Goal: Book appointment/travel/reservation

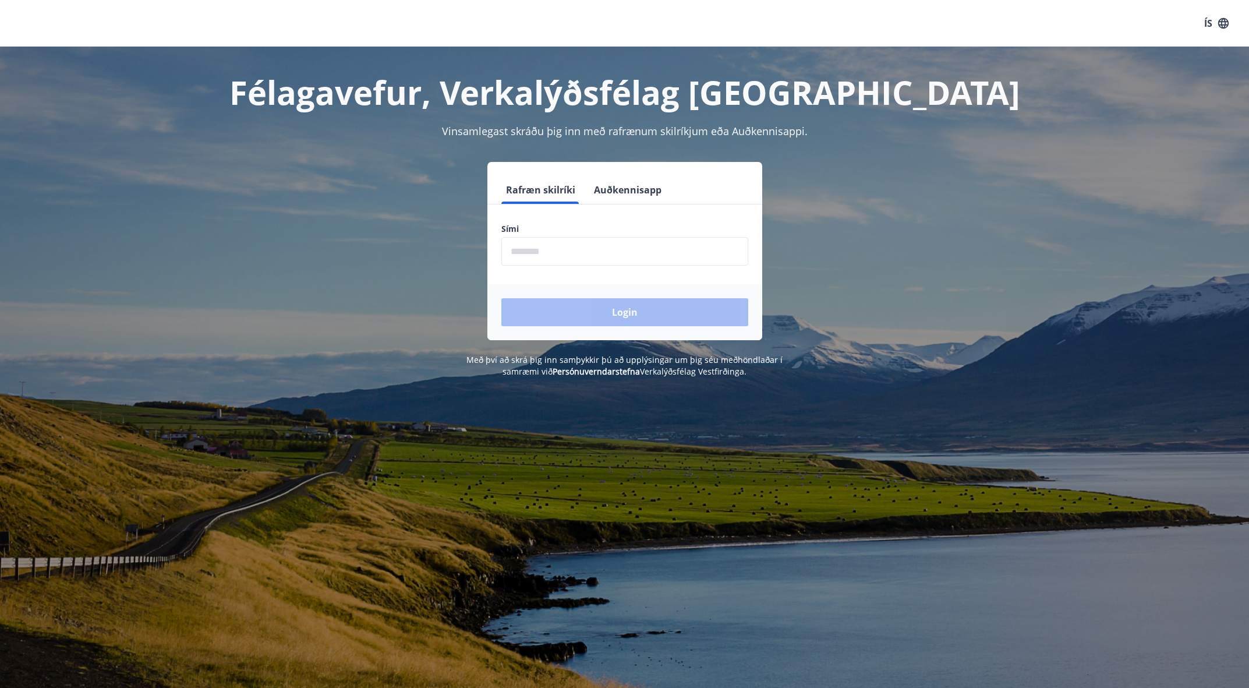
click at [535, 248] on input "phone" at bounding box center [624, 251] width 247 height 29
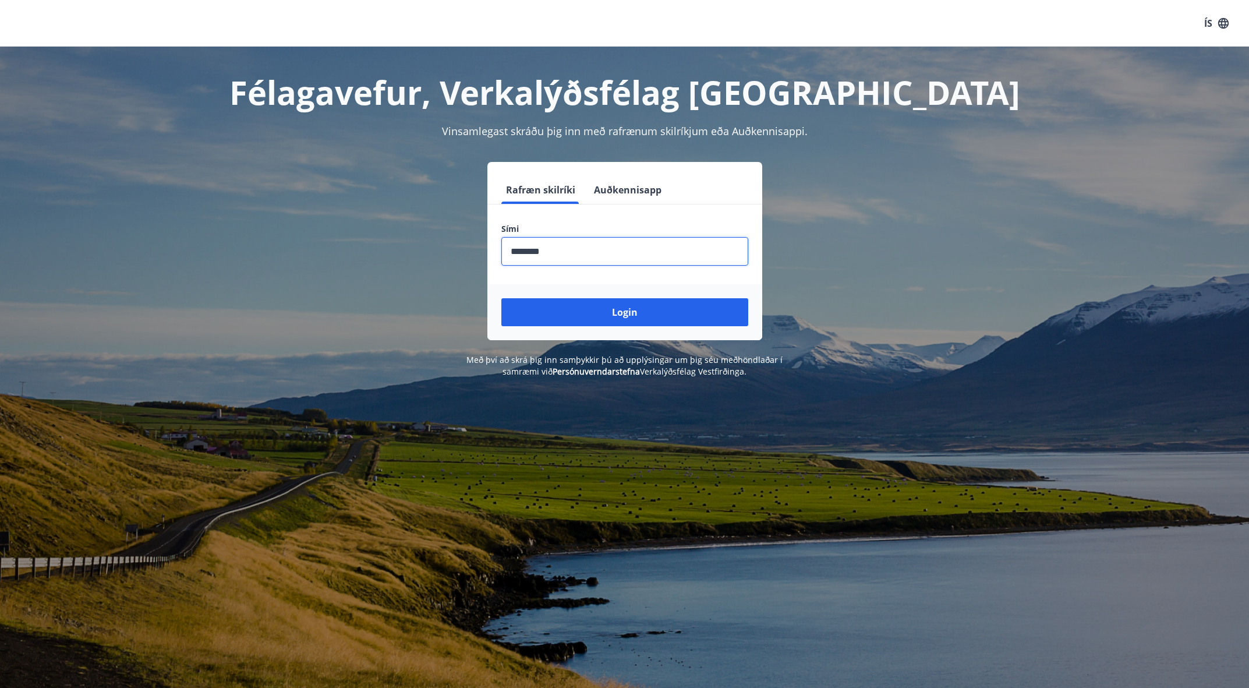
type input "********"
click at [501, 298] on button "Login" at bounding box center [624, 312] width 247 height 28
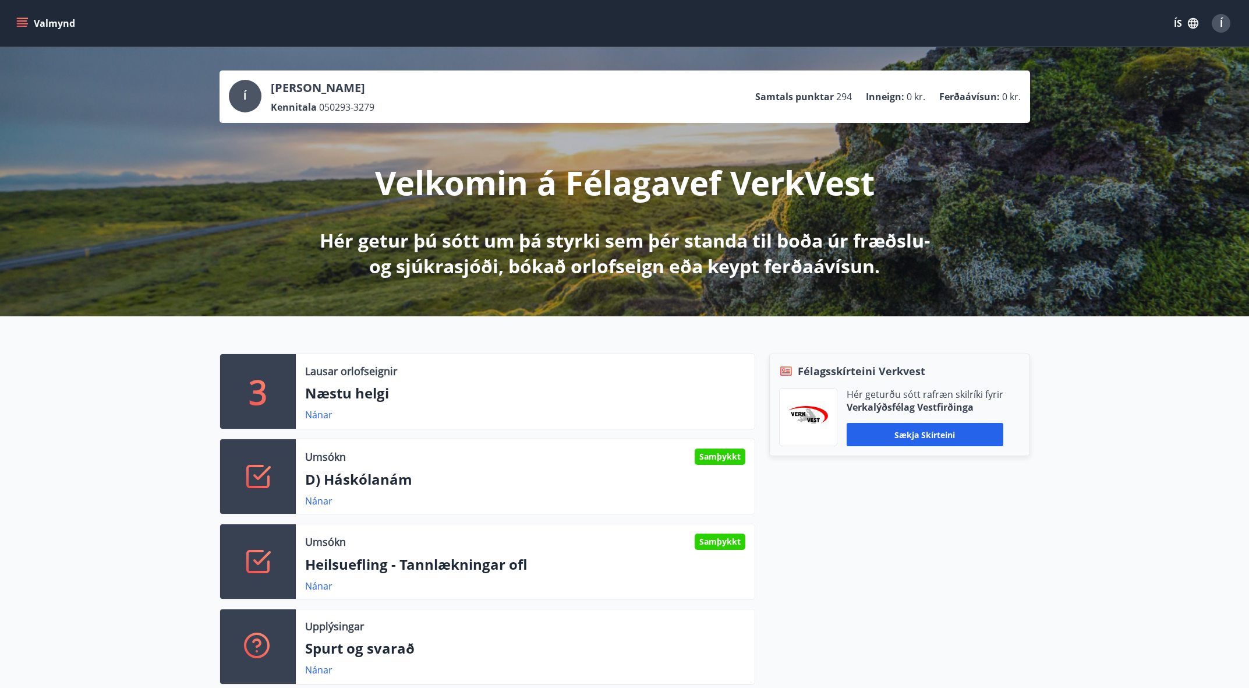
click at [276, 496] on div at bounding box center [258, 476] width 76 height 75
click at [314, 497] on link "Nánar" at bounding box center [318, 500] width 27 height 13
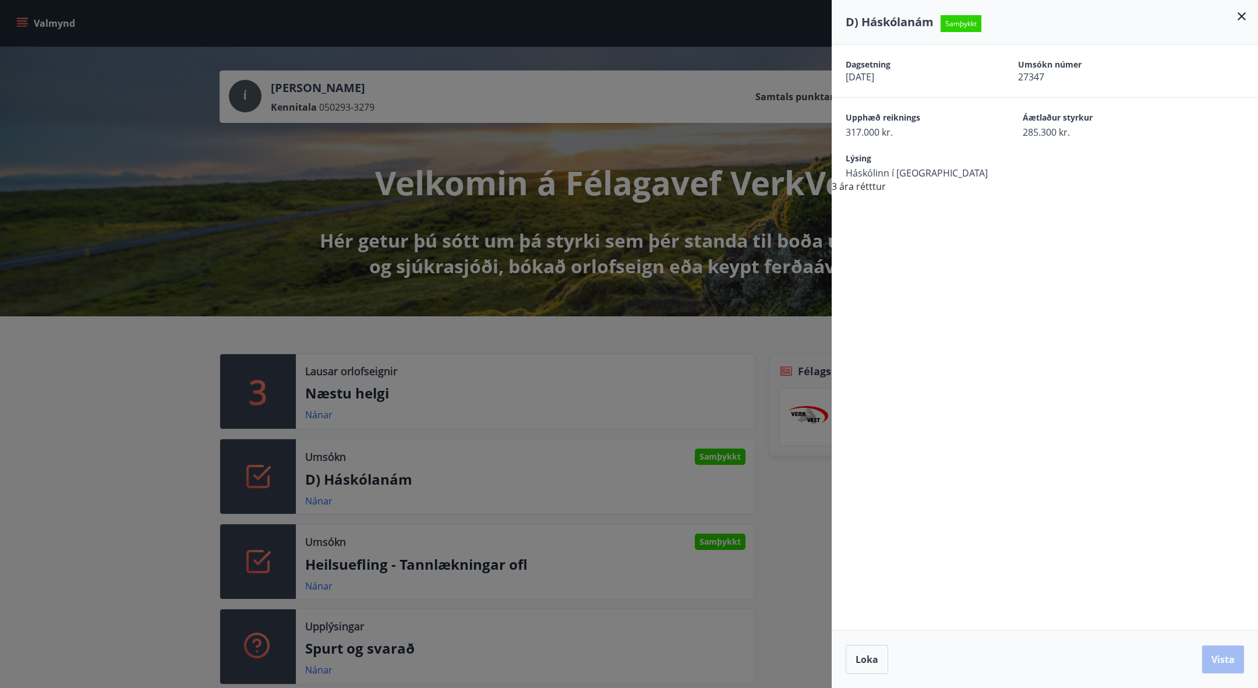
click at [569, 465] on div at bounding box center [629, 344] width 1258 height 688
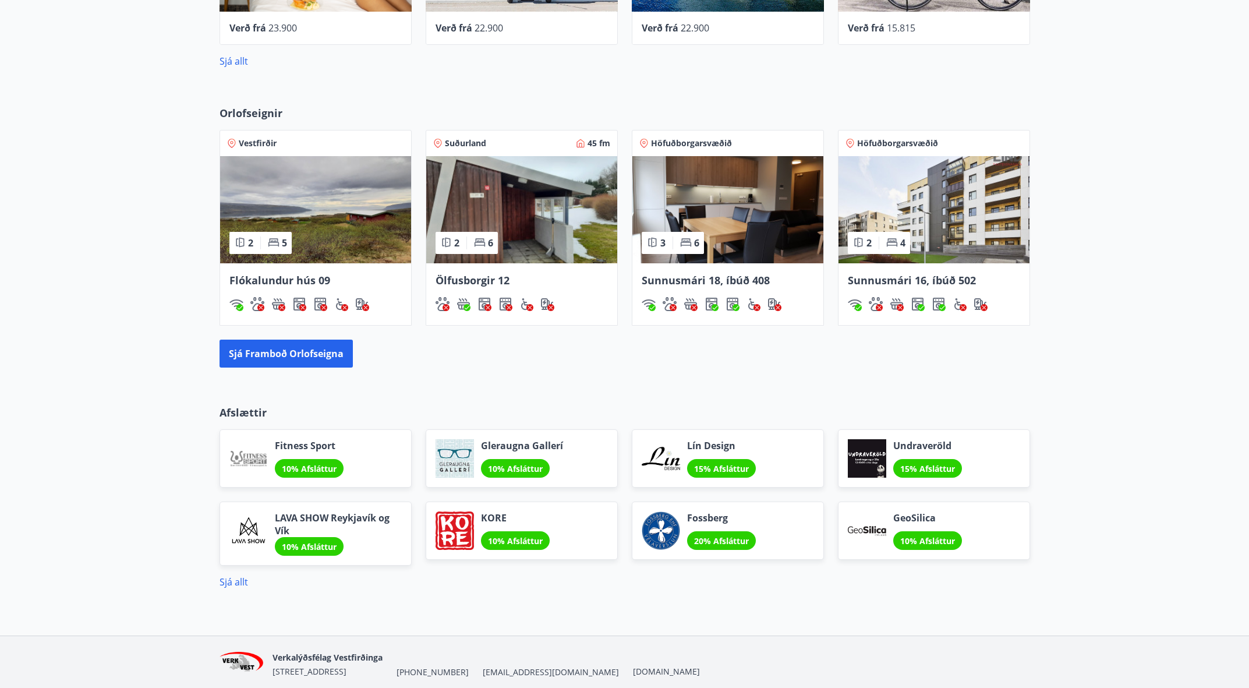
scroll to position [851, 0]
click at [302, 283] on span "Flókalundur hús 09" at bounding box center [279, 280] width 101 height 14
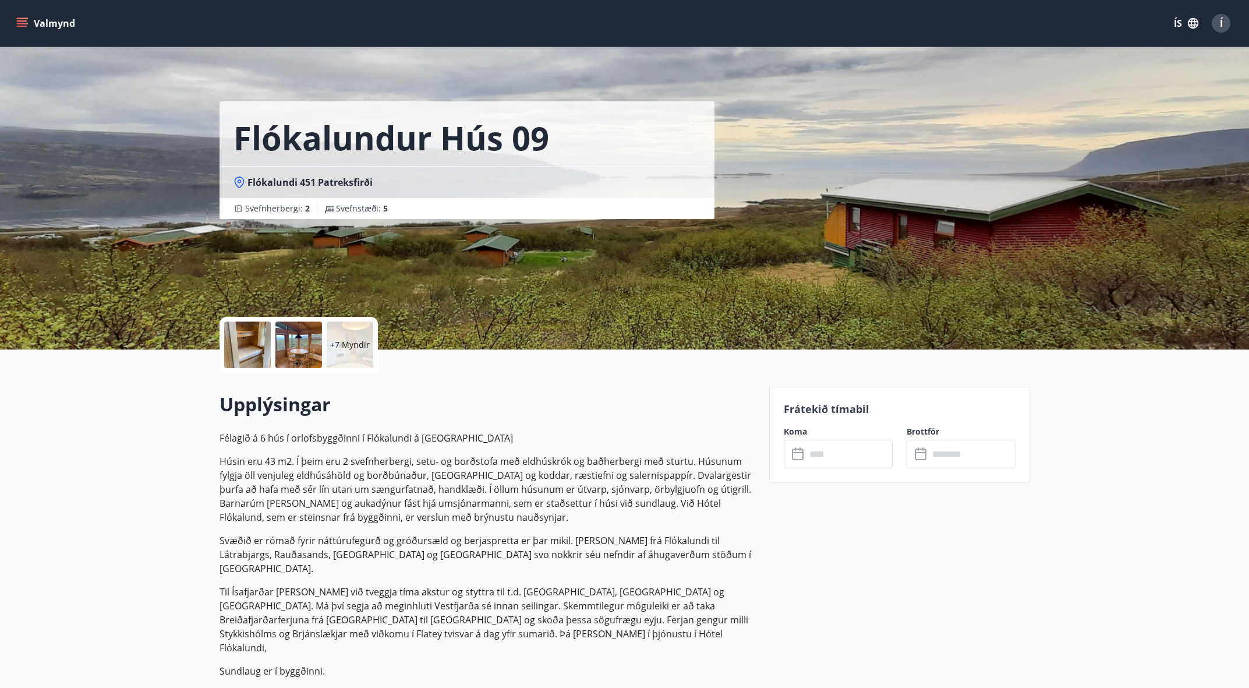
click at [347, 351] on div "+7 Myndir" at bounding box center [350, 344] width 47 height 47
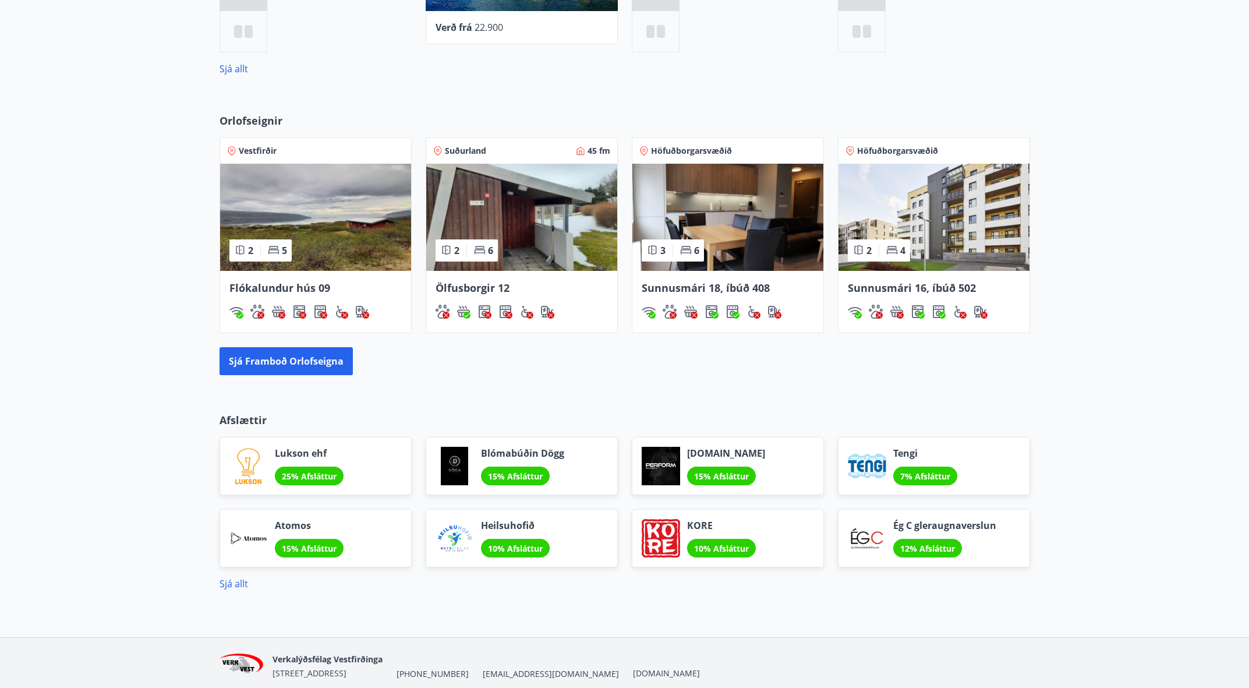
scroll to position [886, 0]
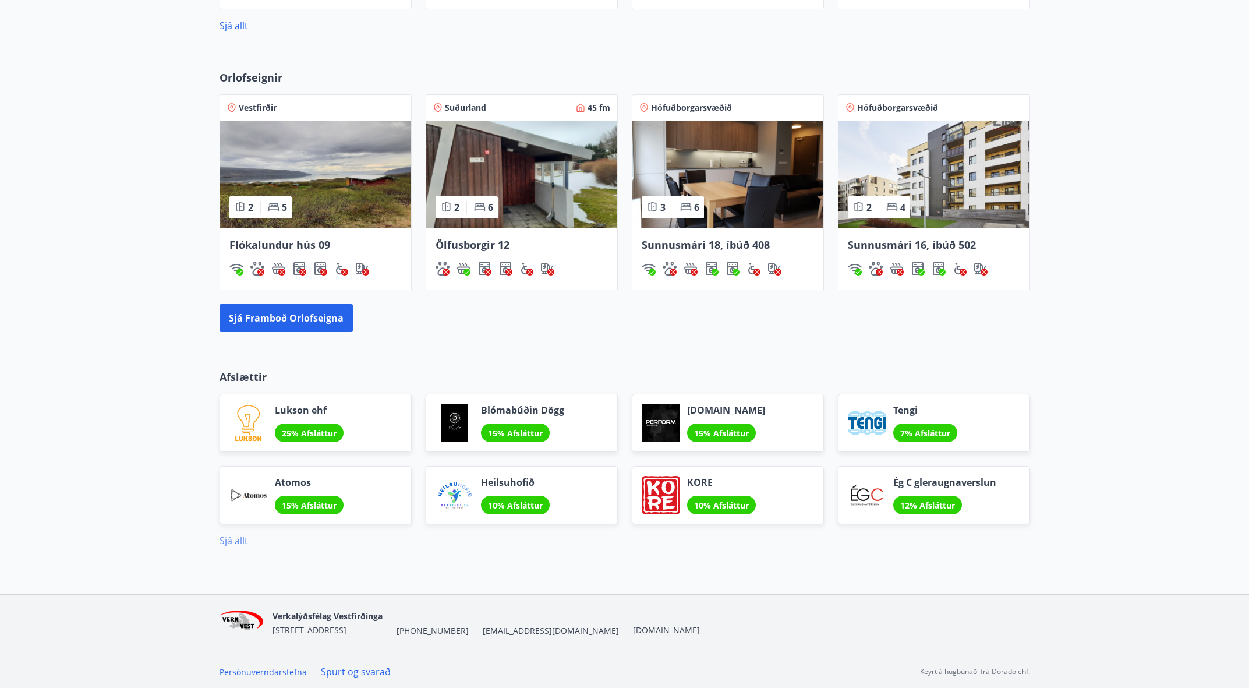
click at [227, 543] on link "Sjá allt" at bounding box center [234, 540] width 29 height 13
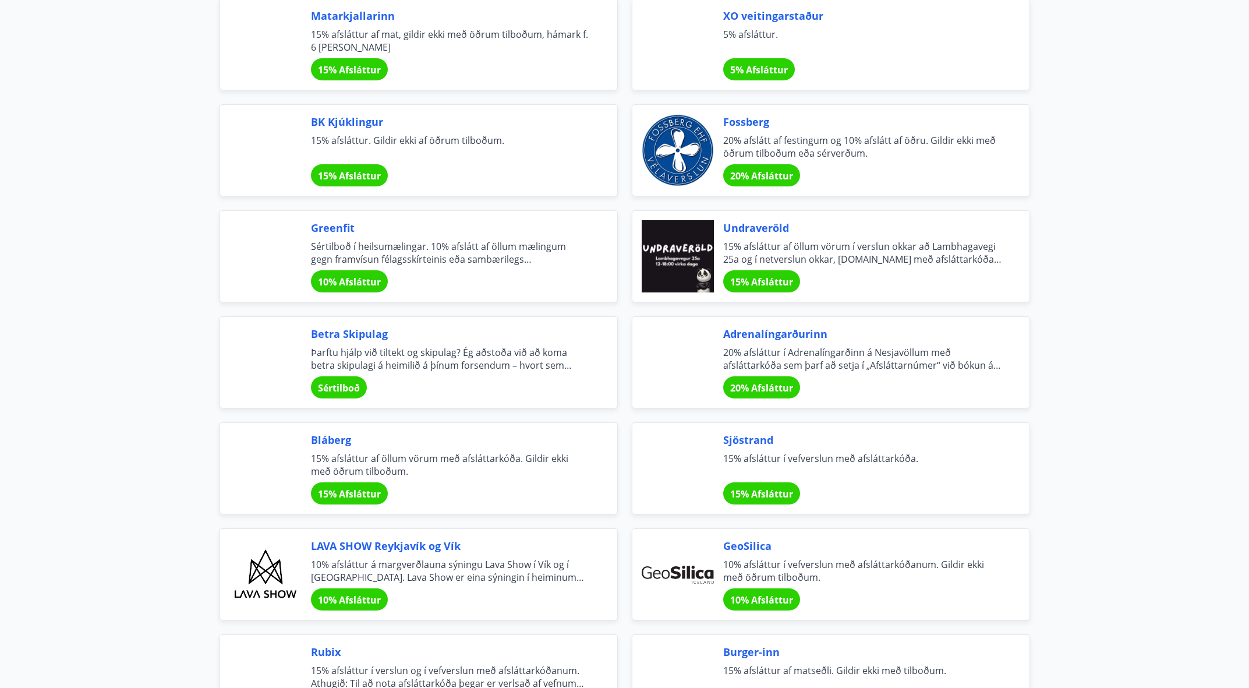
scroll to position [1157, 0]
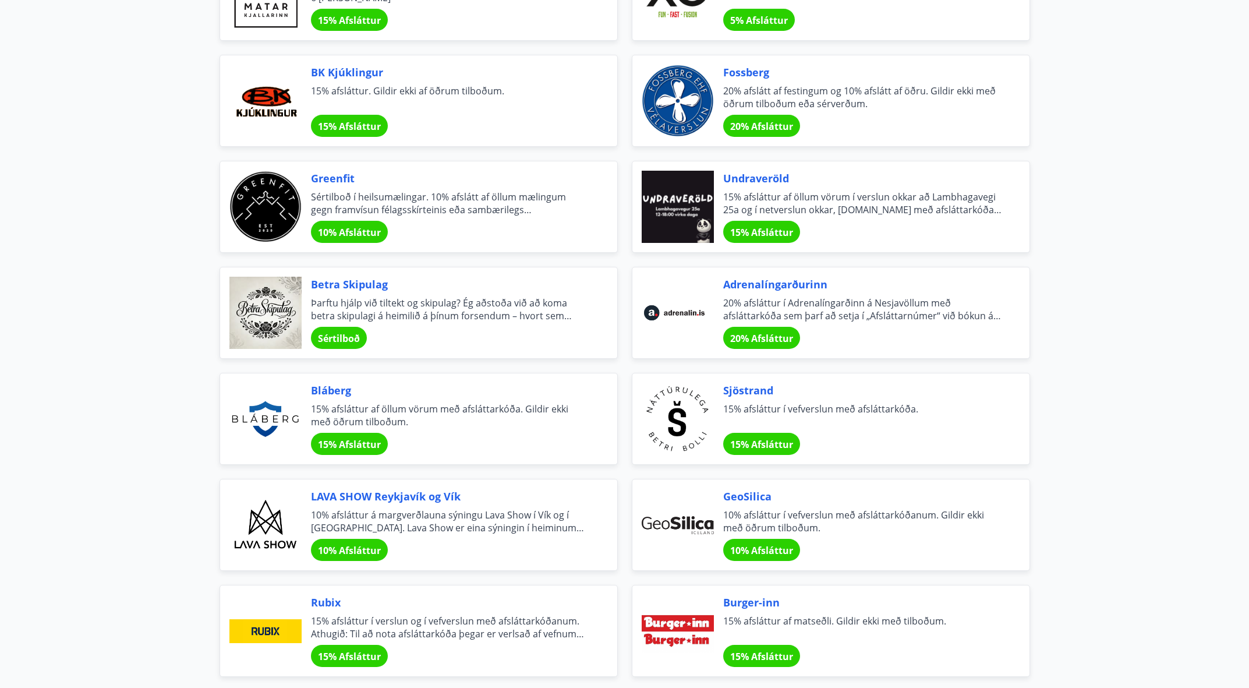
click at [395, 408] on span "15% afsláttur af öllum vörum með afsláttarkóða. Gildir ekki með öðrum tilboðum." at bounding box center [450, 415] width 278 height 26
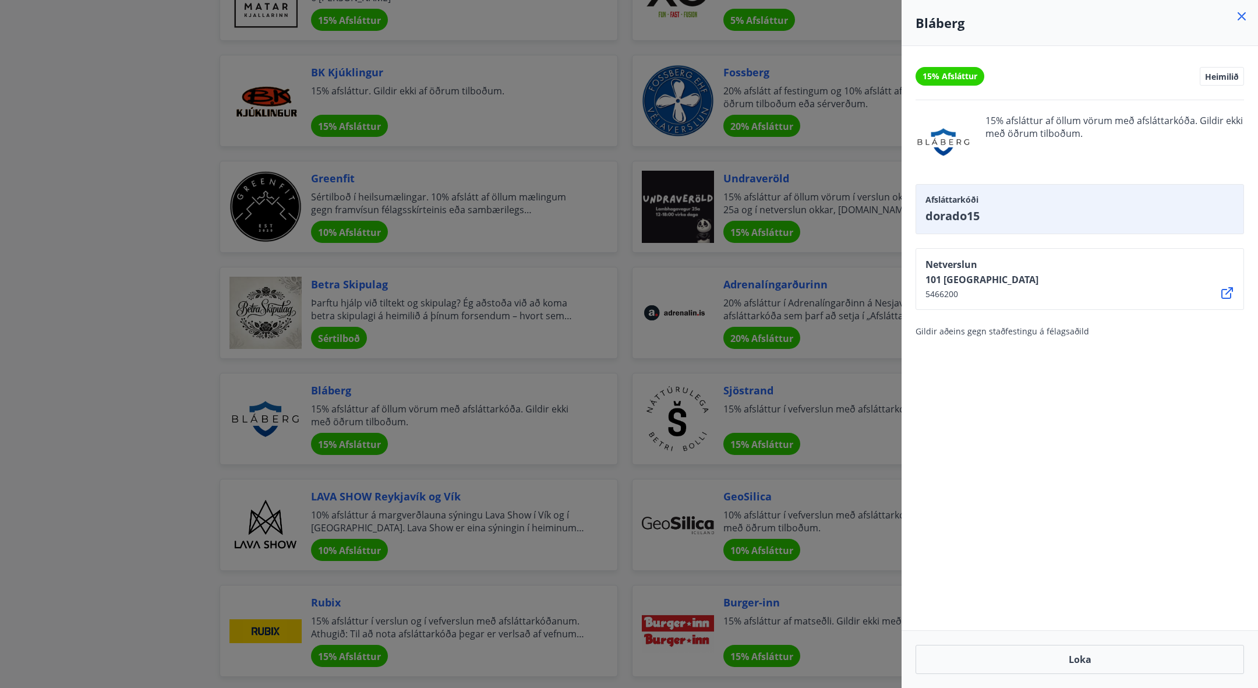
click at [150, 340] on div at bounding box center [629, 344] width 1258 height 688
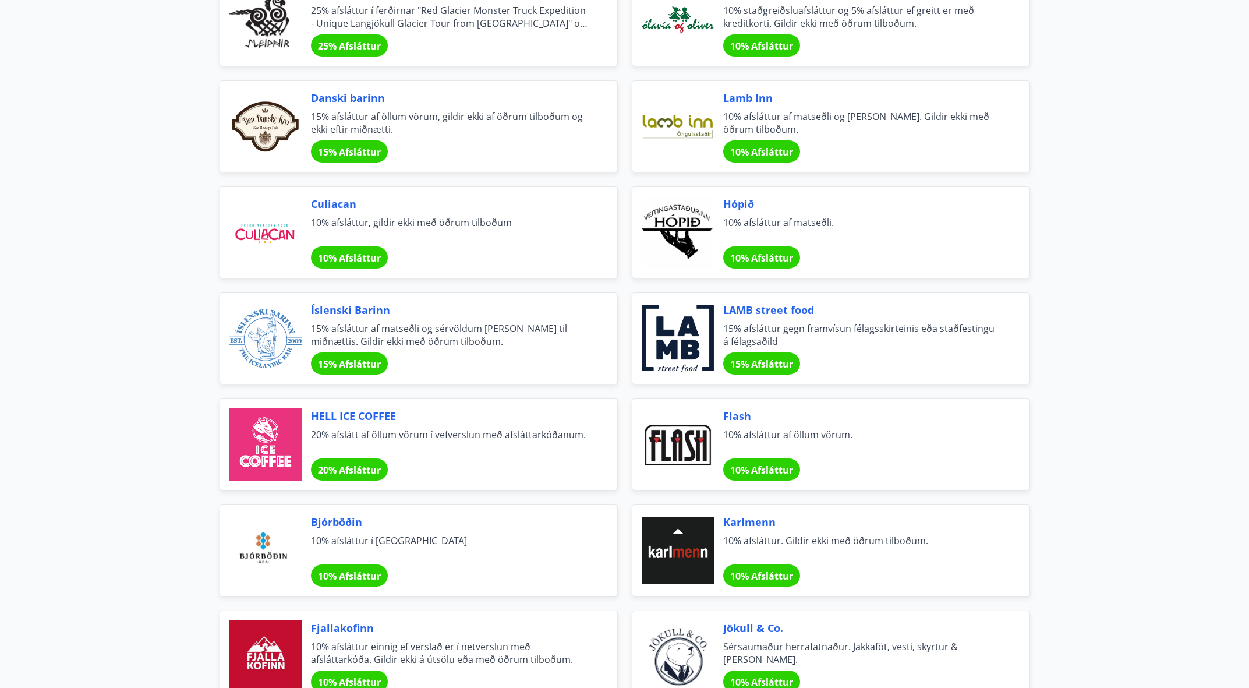
scroll to position [3251, 0]
click at [691, 245] on div at bounding box center [678, 232] width 72 height 72
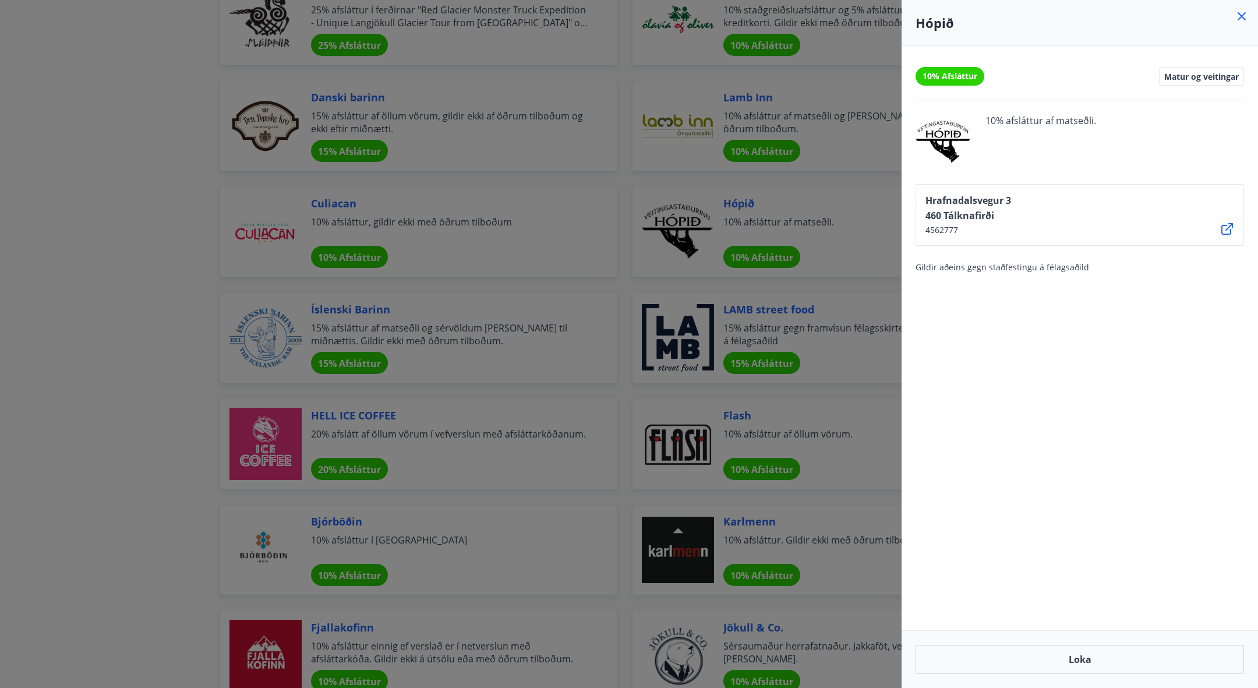
click at [154, 310] on div at bounding box center [629, 344] width 1258 height 688
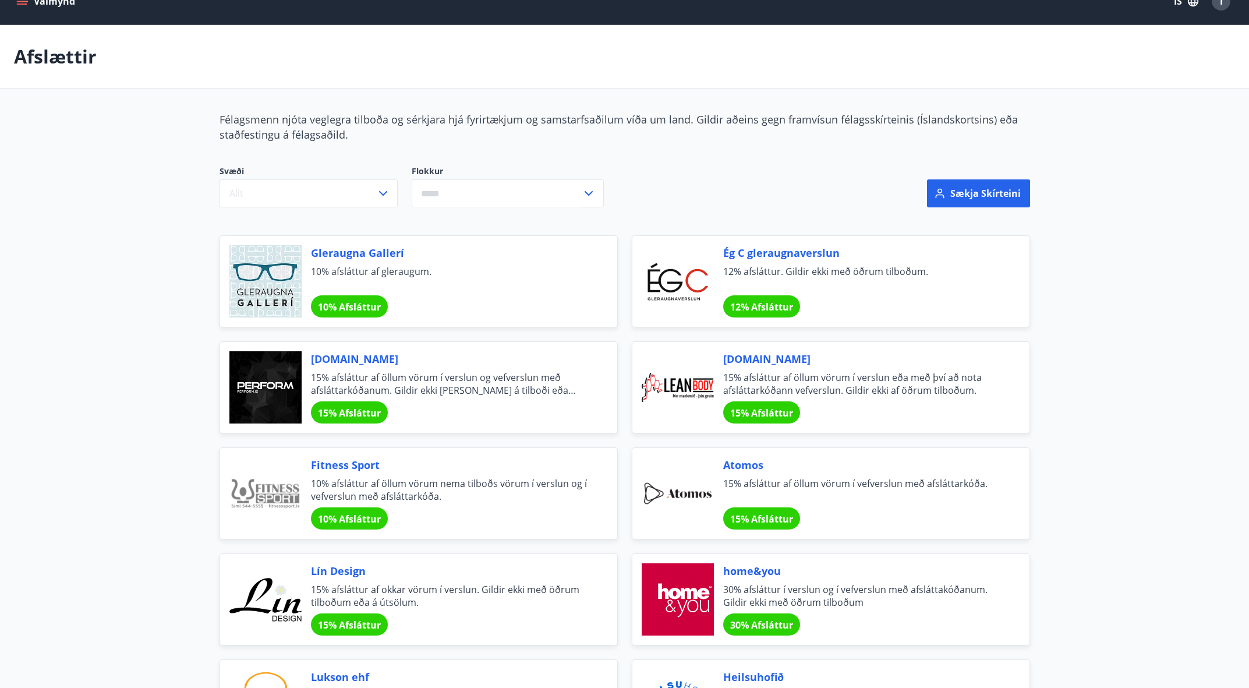
scroll to position [0, 0]
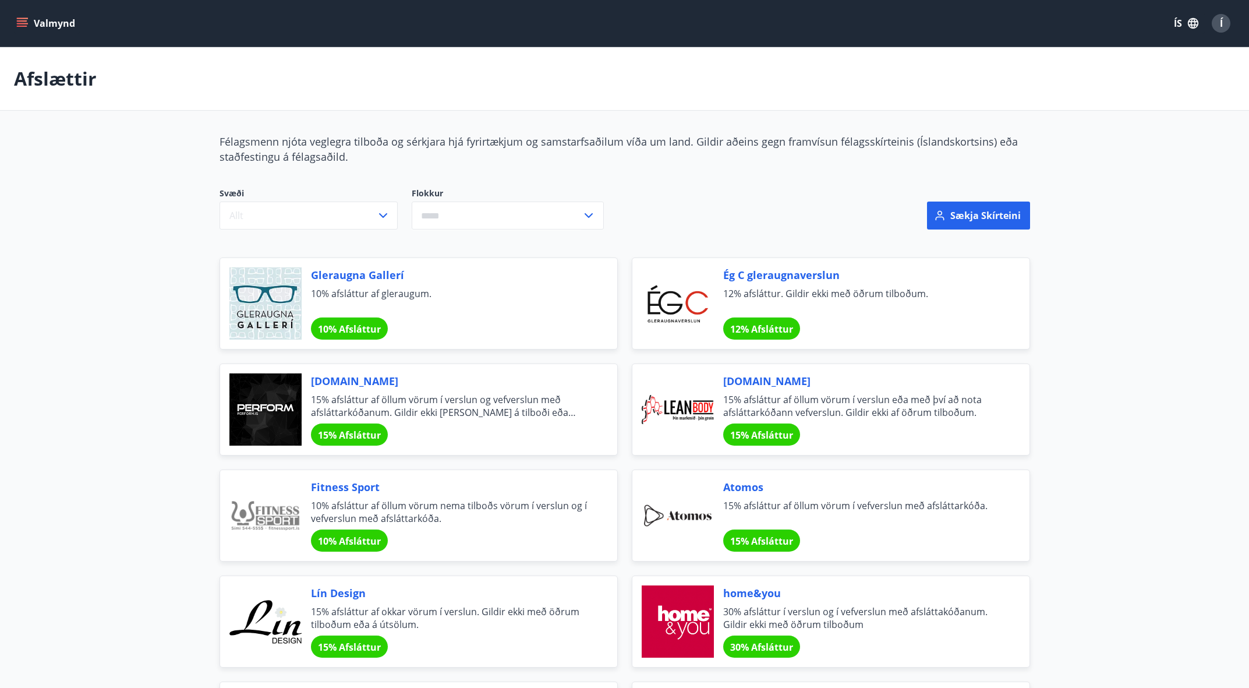
click at [23, 22] on icon "menu" at bounding box center [22, 20] width 10 height 1
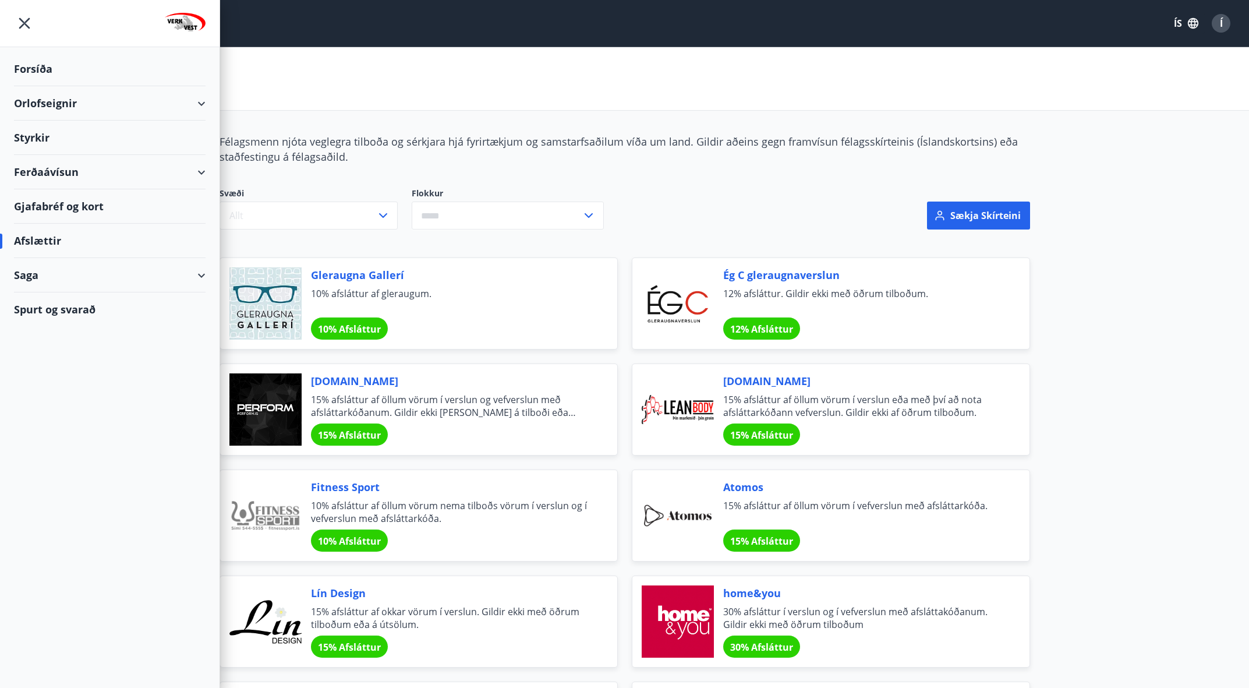
click at [27, 68] on div "Forsíða" at bounding box center [110, 69] width 192 height 34
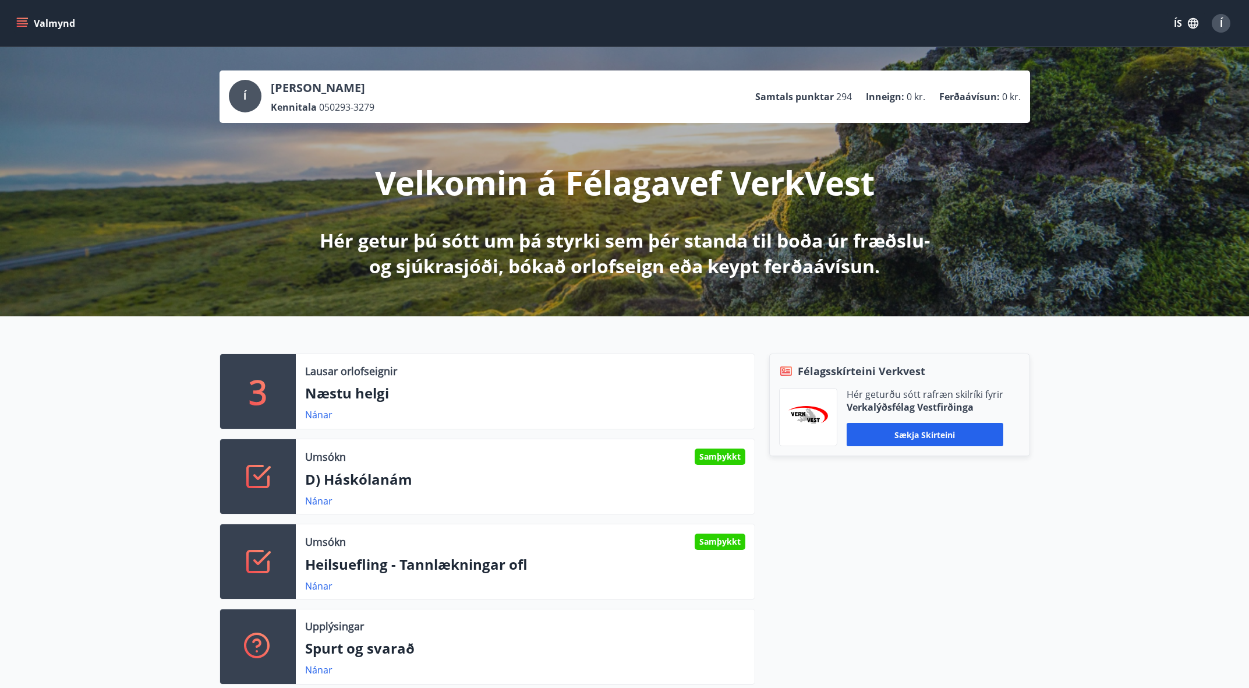
click at [797, 97] on p "Samtals punktar" at bounding box center [794, 96] width 79 height 13
click at [906, 433] on button "Sækja skírteini" at bounding box center [925, 434] width 157 height 23
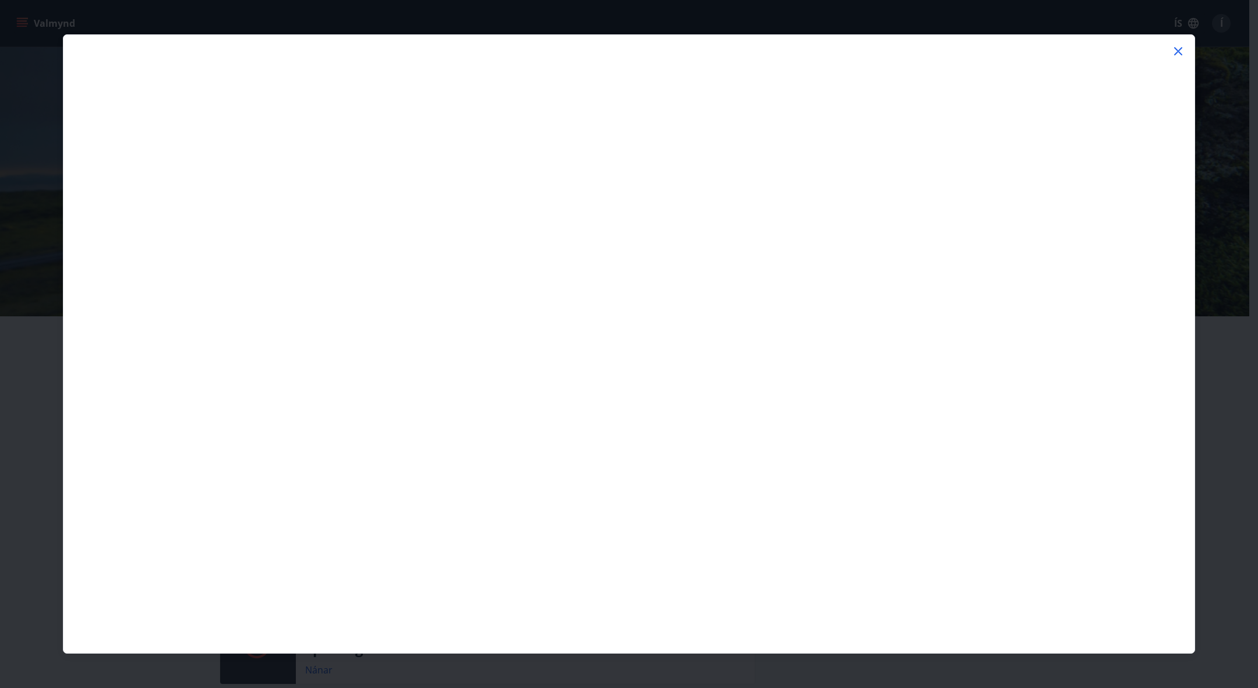
click at [1178, 52] on icon at bounding box center [1178, 51] width 8 height 8
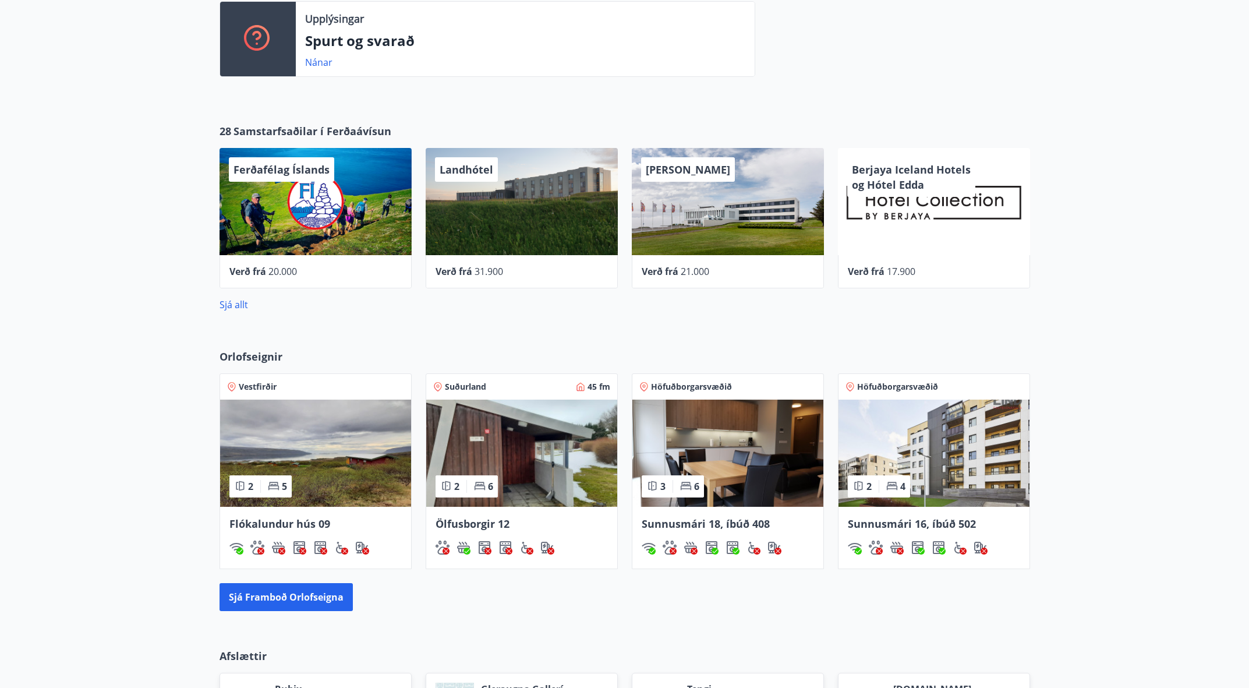
scroll to position [608, 0]
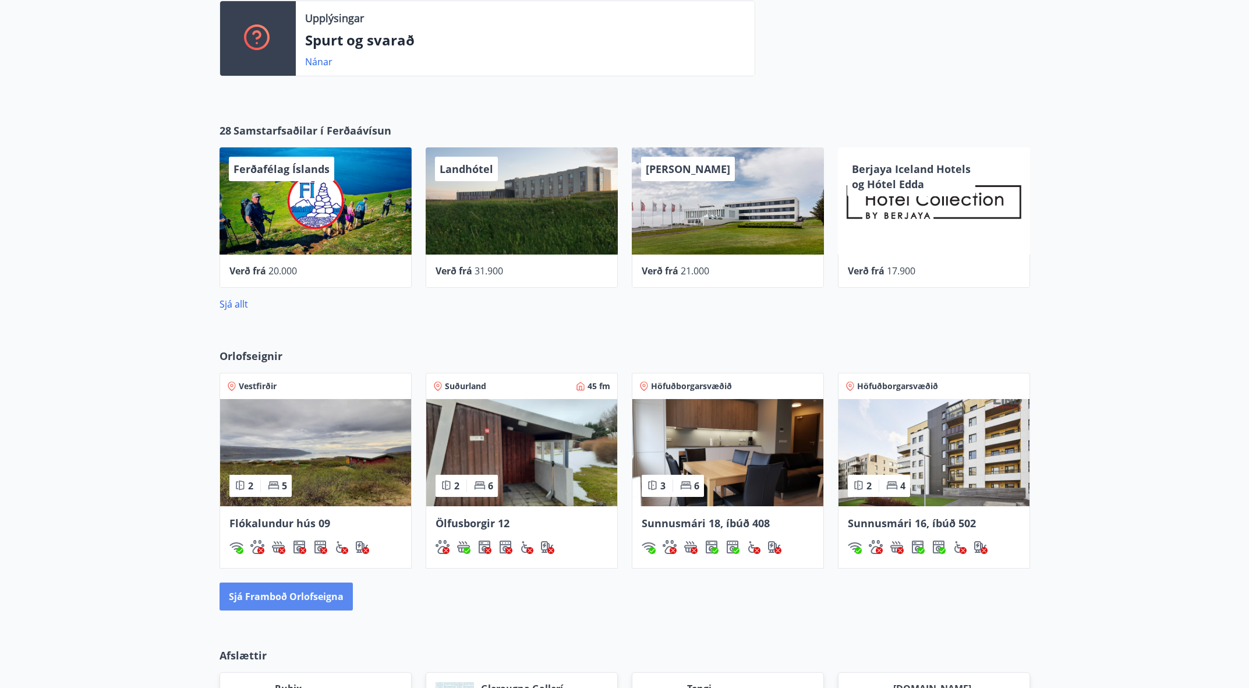
click at [302, 595] on button "Sjá framboð orlofseigna" at bounding box center [286, 596] width 133 height 28
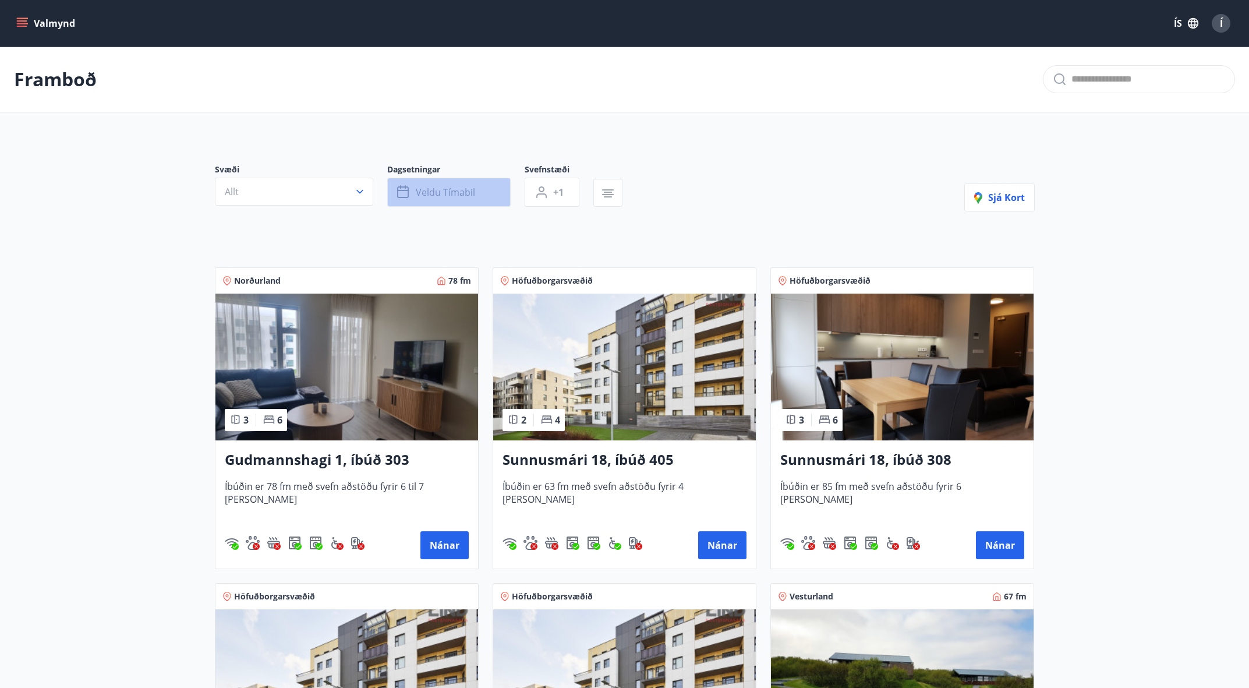
click at [446, 187] on span "Veldu tímabil" at bounding box center [445, 192] width 59 height 13
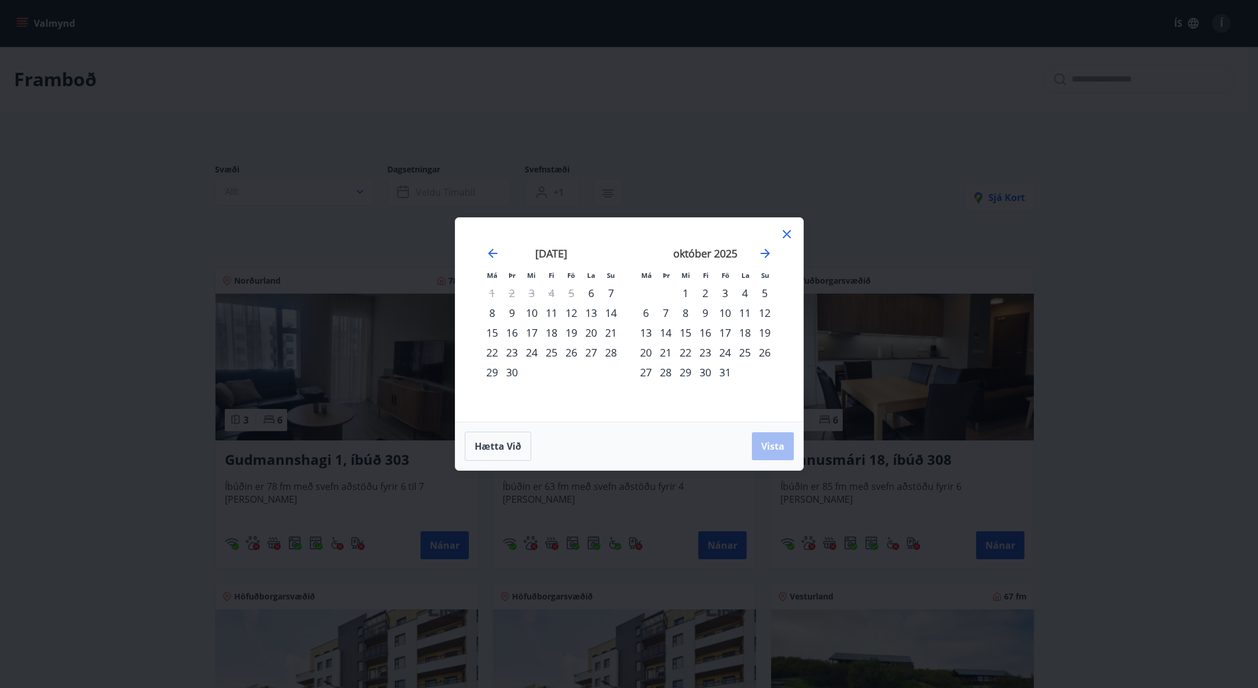
click at [574, 314] on div "12" at bounding box center [571, 313] width 20 height 20
click at [607, 314] on div "14" at bounding box center [611, 313] width 20 height 20
click at [768, 450] on span "Vista" at bounding box center [772, 446] width 23 height 13
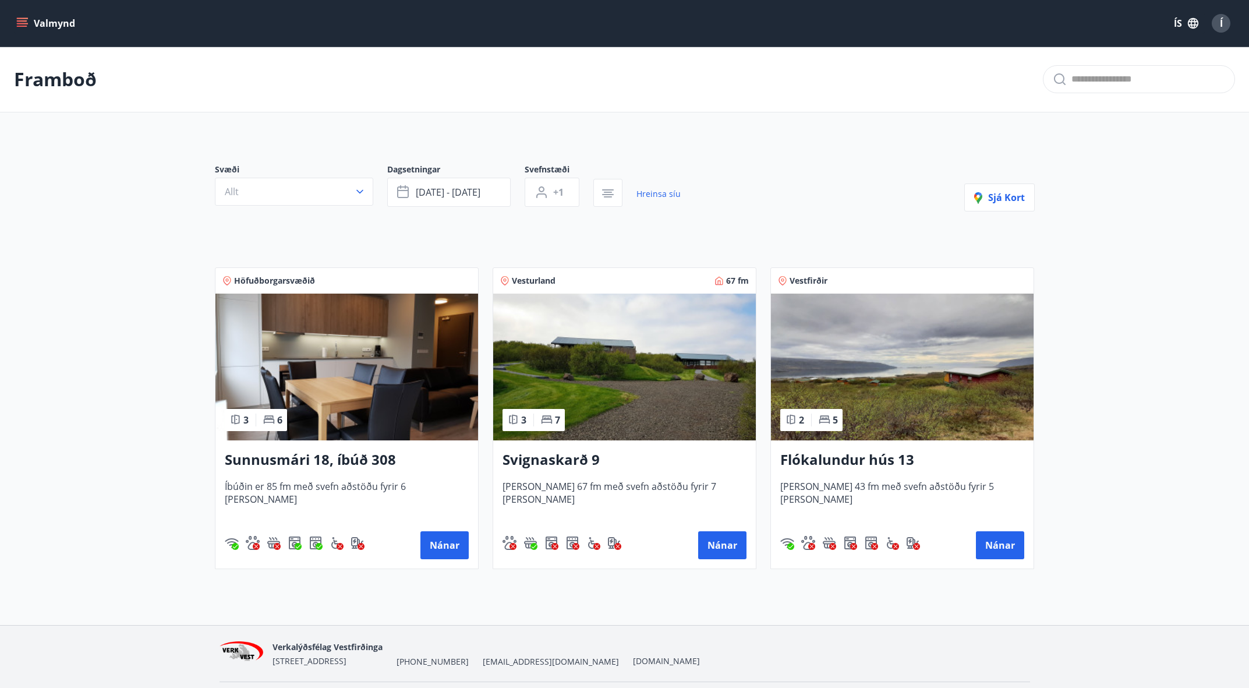
click at [830, 395] on img at bounding box center [902, 367] width 263 height 147
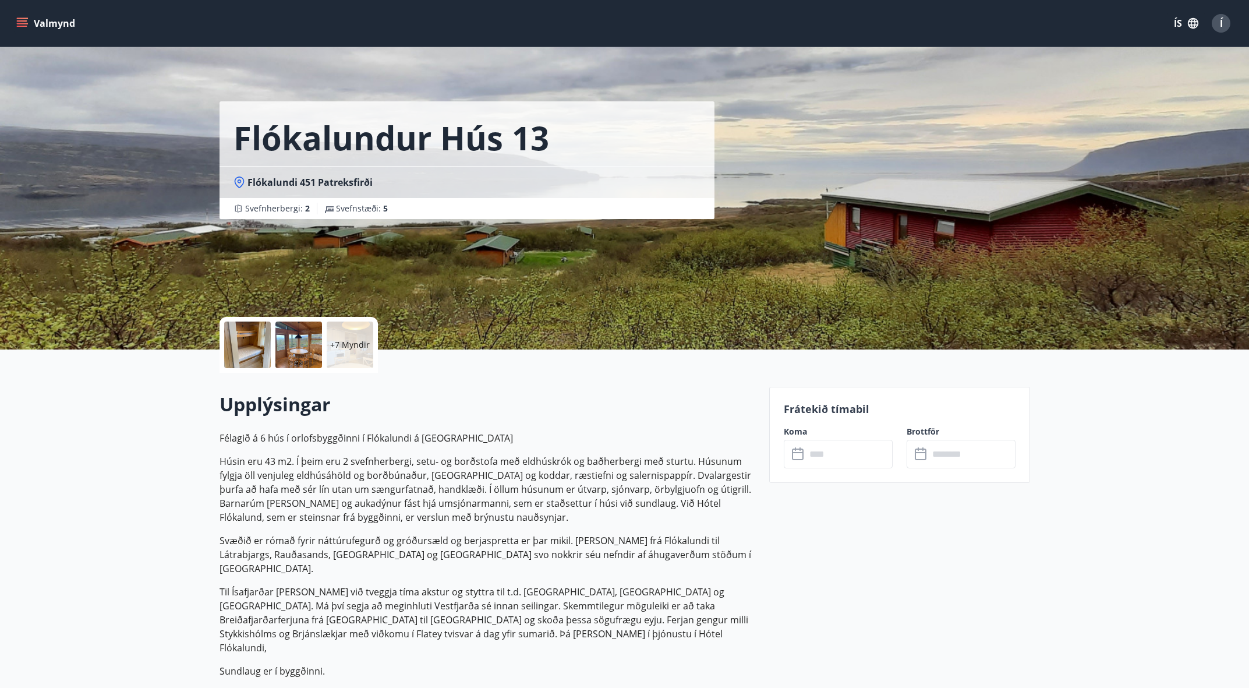
click at [261, 345] on div at bounding box center [247, 344] width 47 height 47
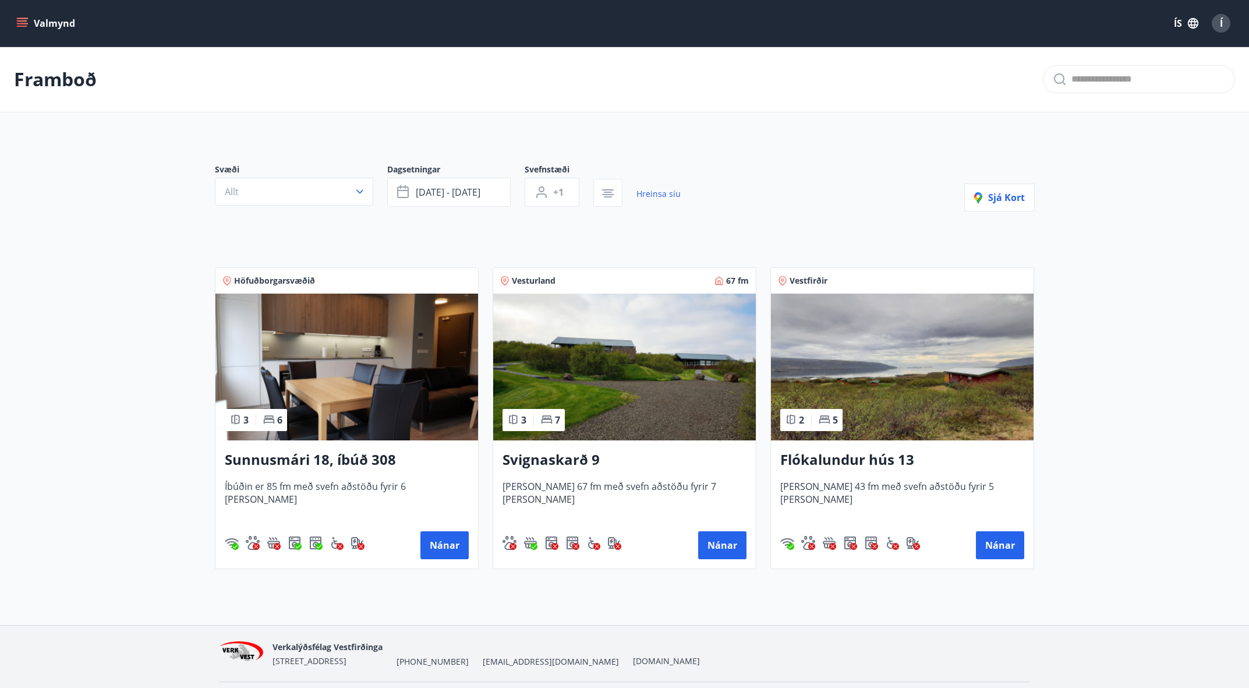
click at [625, 417] on img at bounding box center [624, 367] width 263 height 147
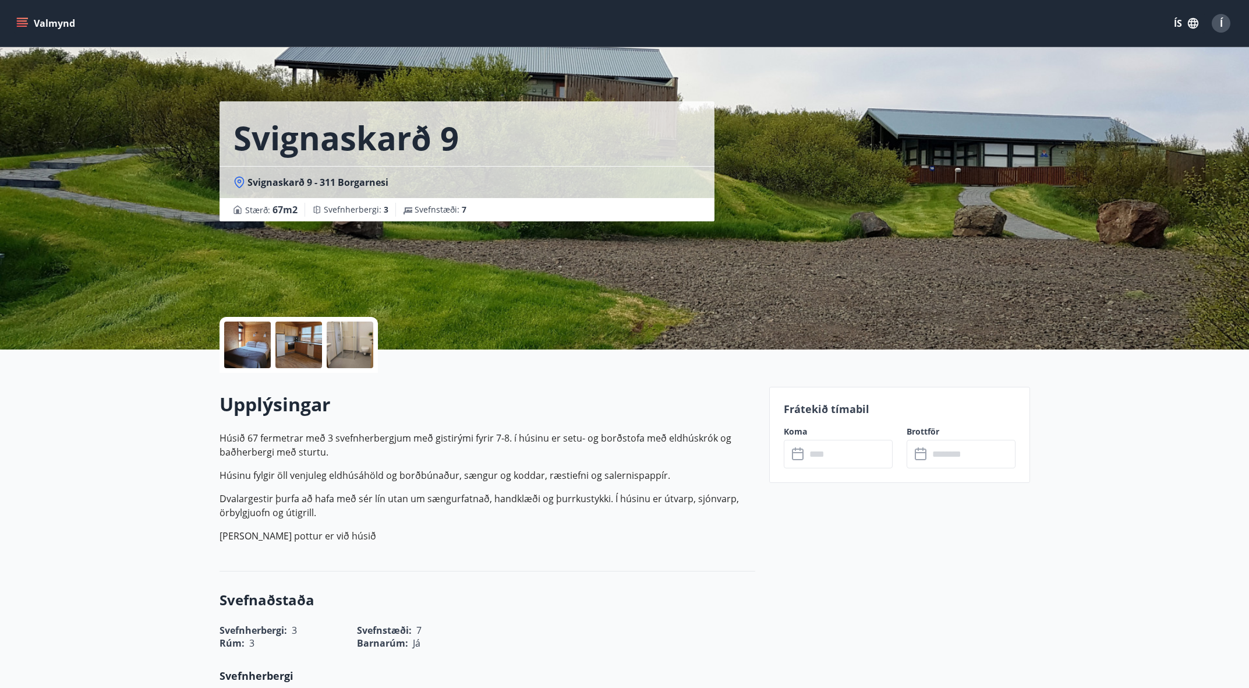
click at [253, 351] on div at bounding box center [247, 344] width 47 height 47
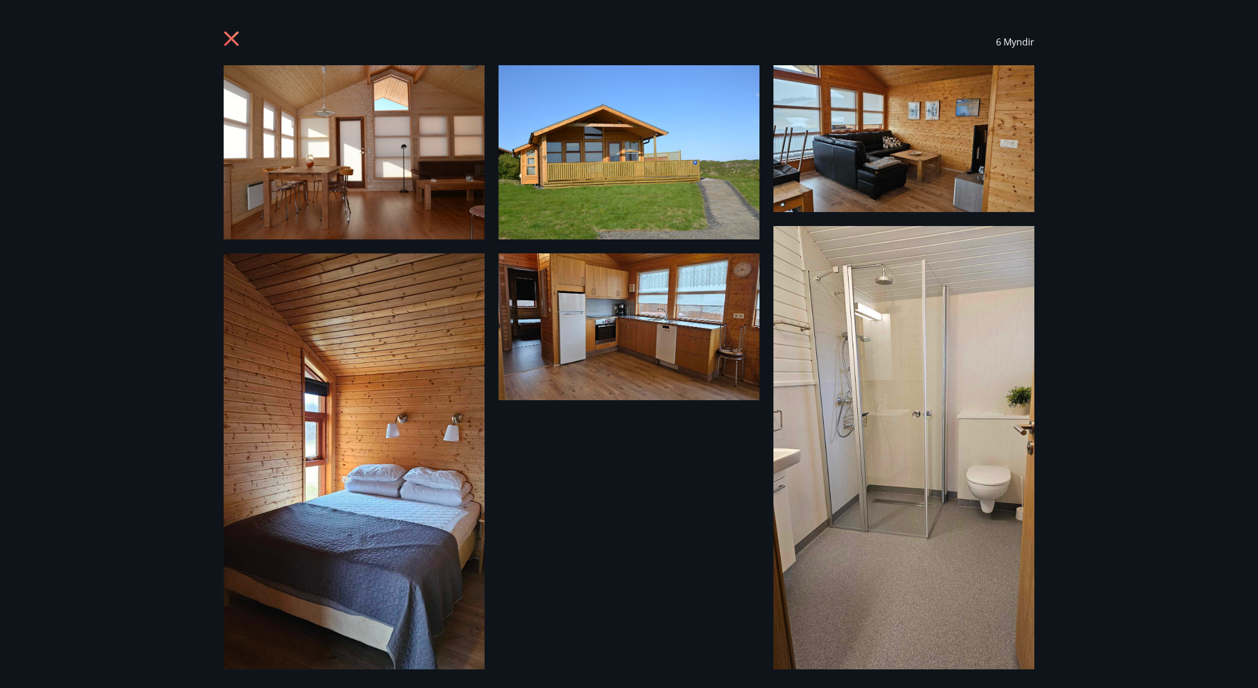
click at [232, 35] on icon at bounding box center [233, 40] width 19 height 19
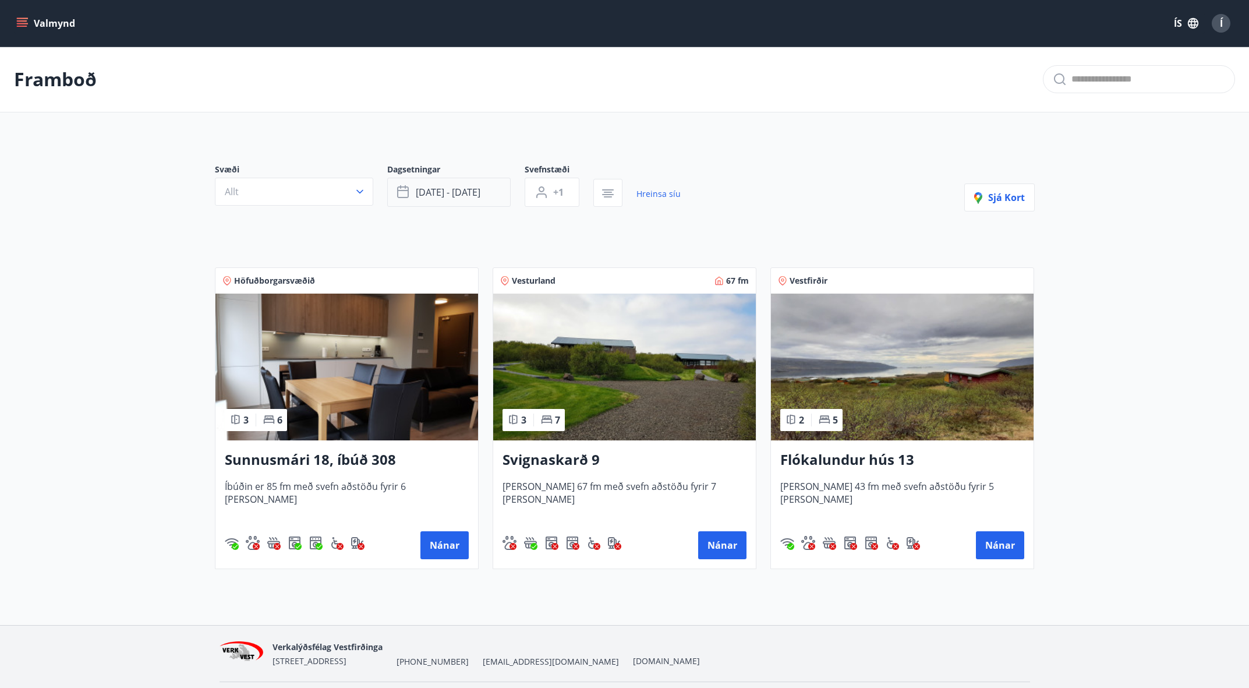
click at [430, 189] on span "sep 12 - sep 14" at bounding box center [448, 192] width 65 height 13
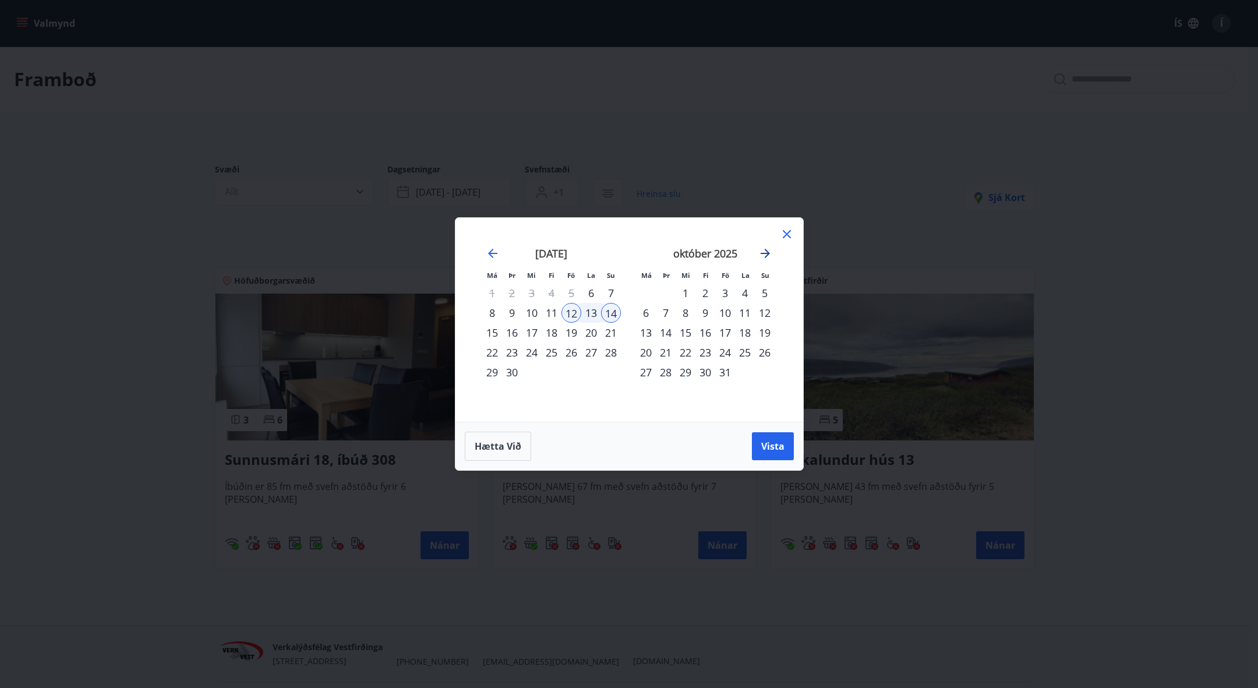
click at [770, 257] on icon "Move forward to switch to the next month." at bounding box center [765, 253] width 14 height 14
click at [726, 337] on div "14" at bounding box center [725, 333] width 20 height 20
click at [769, 336] on div "16" at bounding box center [765, 333] width 20 height 20
click at [777, 449] on span "Vista" at bounding box center [772, 446] width 23 height 13
